Goal: Go to known website: Access a specific website the user already knows

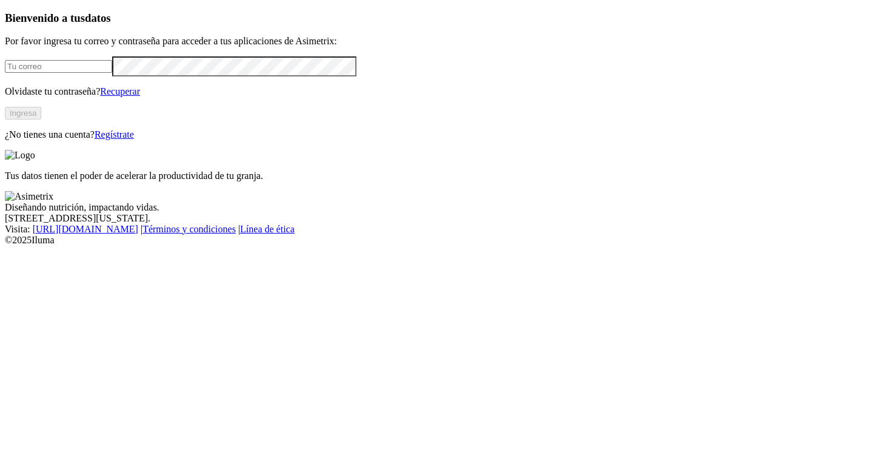
type input "[PERSON_NAME][EMAIL_ADDRESS][DOMAIN_NAME]"
click at [41, 119] on button "Ingresa" at bounding box center [23, 113] width 36 height 13
